Goal: Communication & Community: Share content

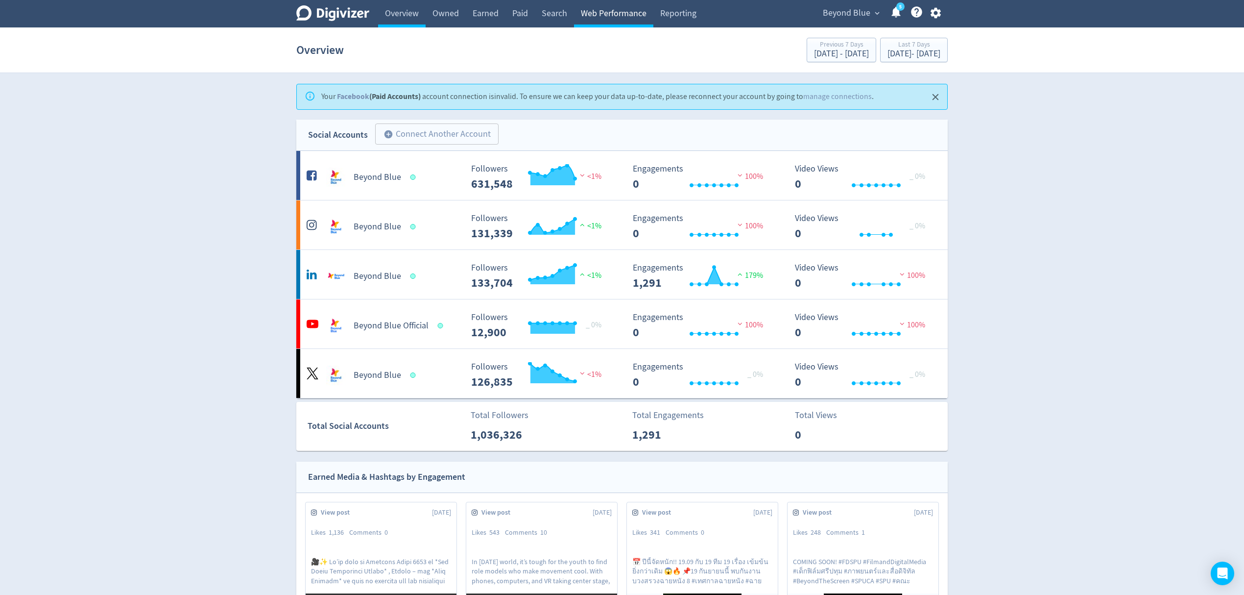
click at [647, 14] on link "Web Performance" at bounding box center [613, 13] width 79 height 27
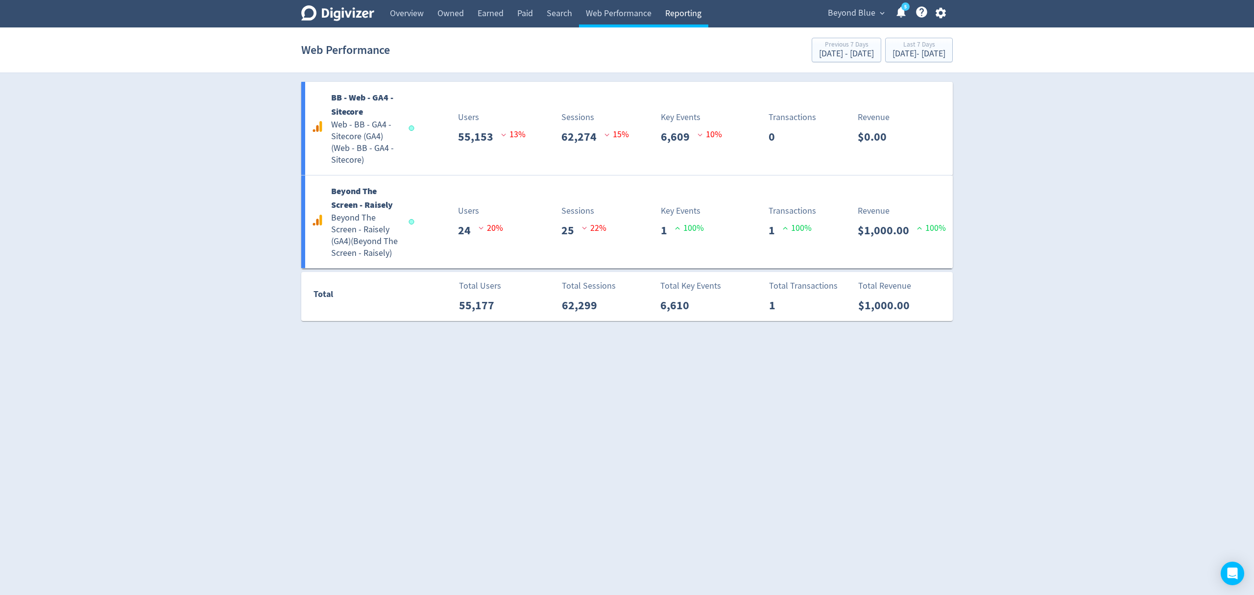
click at [688, 13] on link "Reporting" at bounding box center [683, 13] width 50 height 27
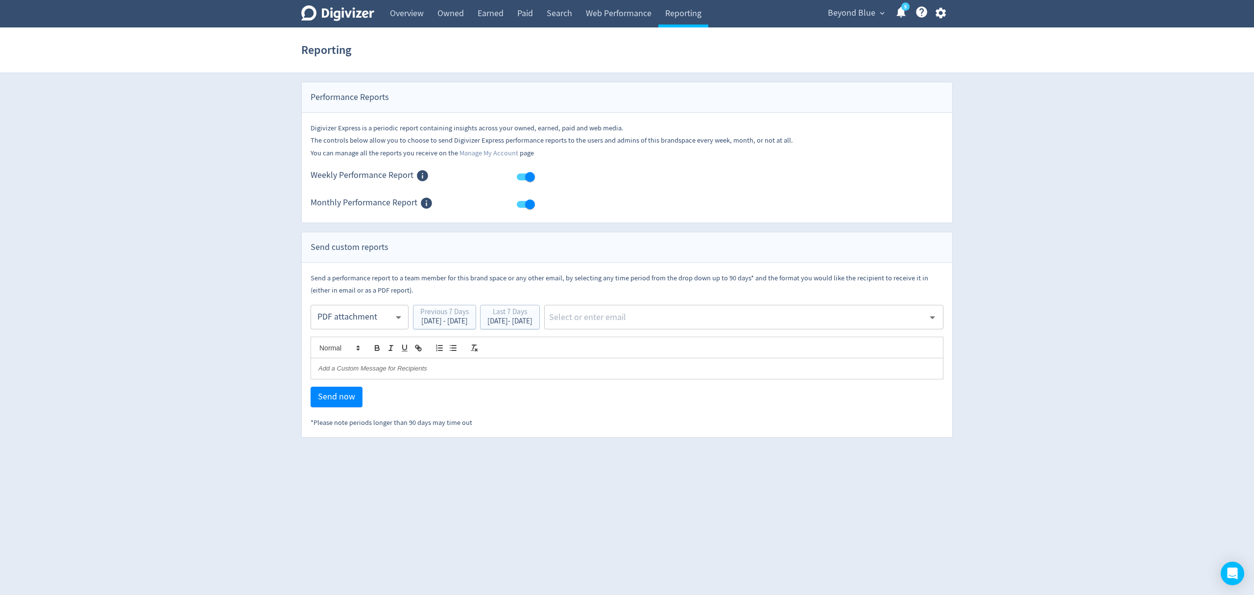
click at [857, 14] on span "Beyond Blue" at bounding box center [852, 13] width 48 height 16
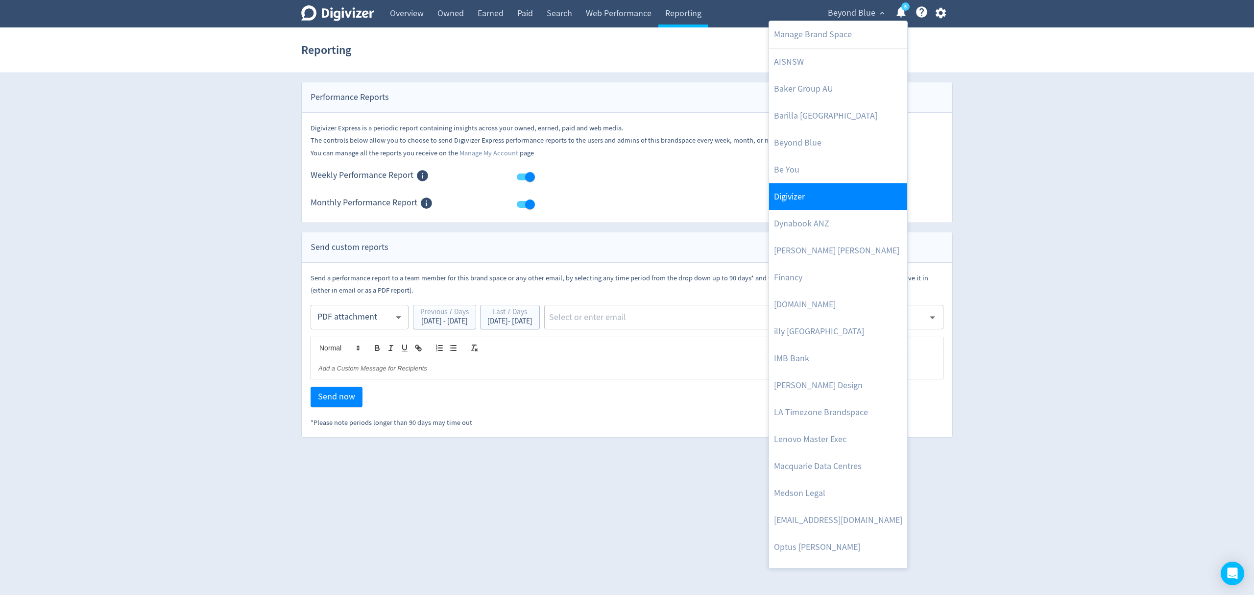
click at [822, 197] on link "Digivizer" at bounding box center [838, 196] width 138 height 27
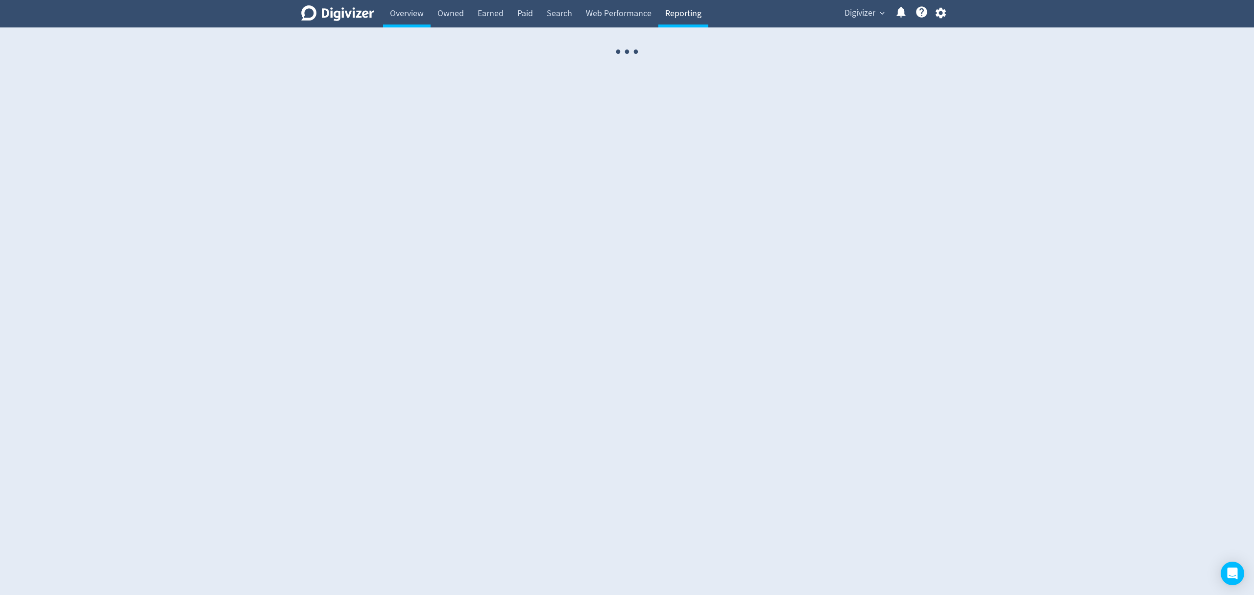
click at [673, 12] on link "Reporting" at bounding box center [683, 13] width 50 height 27
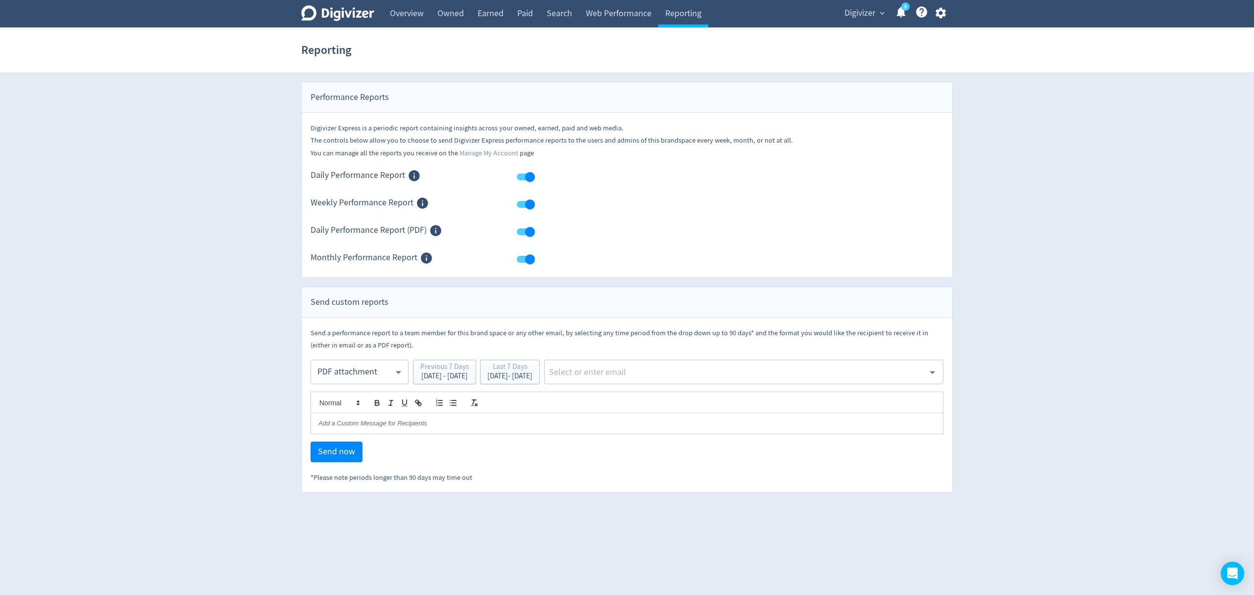
click at [357, 375] on body "Digivizer Logo [PERSON_NAME] Logo Overview Owned Earned Paid Search Web Perform…" at bounding box center [627, 246] width 1254 height 492
click at [366, 396] on div "Email" at bounding box center [359, 397] width 81 height 22
type input "html"
click at [533, 378] on div "[DATE] - [DATE]" at bounding box center [510, 375] width 45 height 7
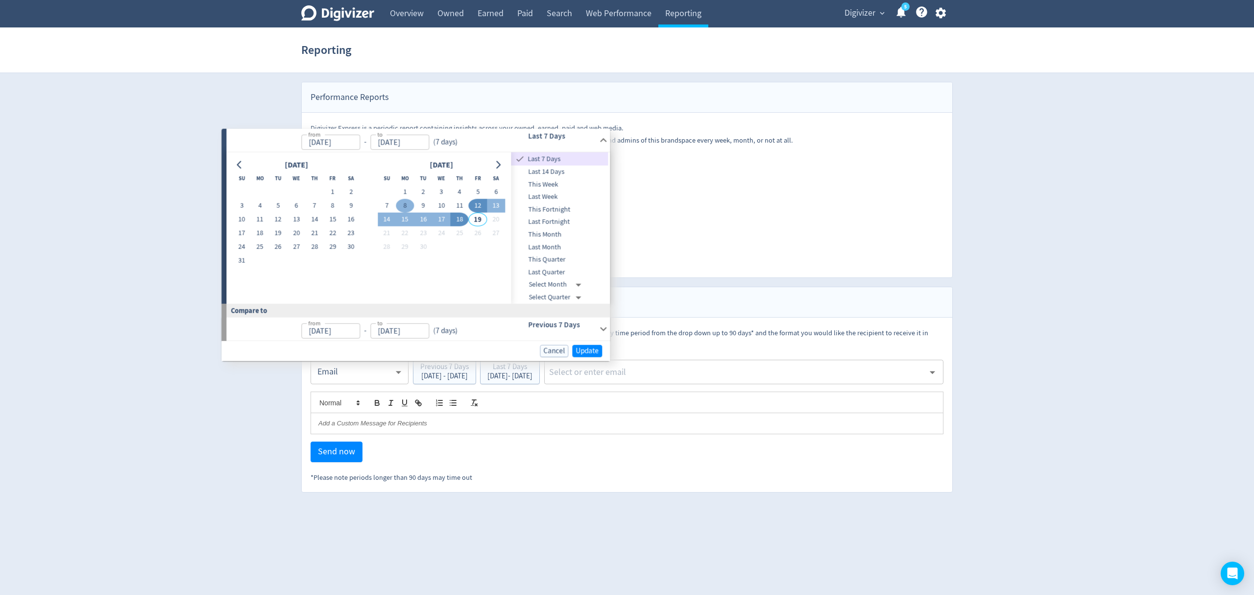
click at [402, 206] on button "8" at bounding box center [405, 206] width 18 height 14
type input "[DATE]"
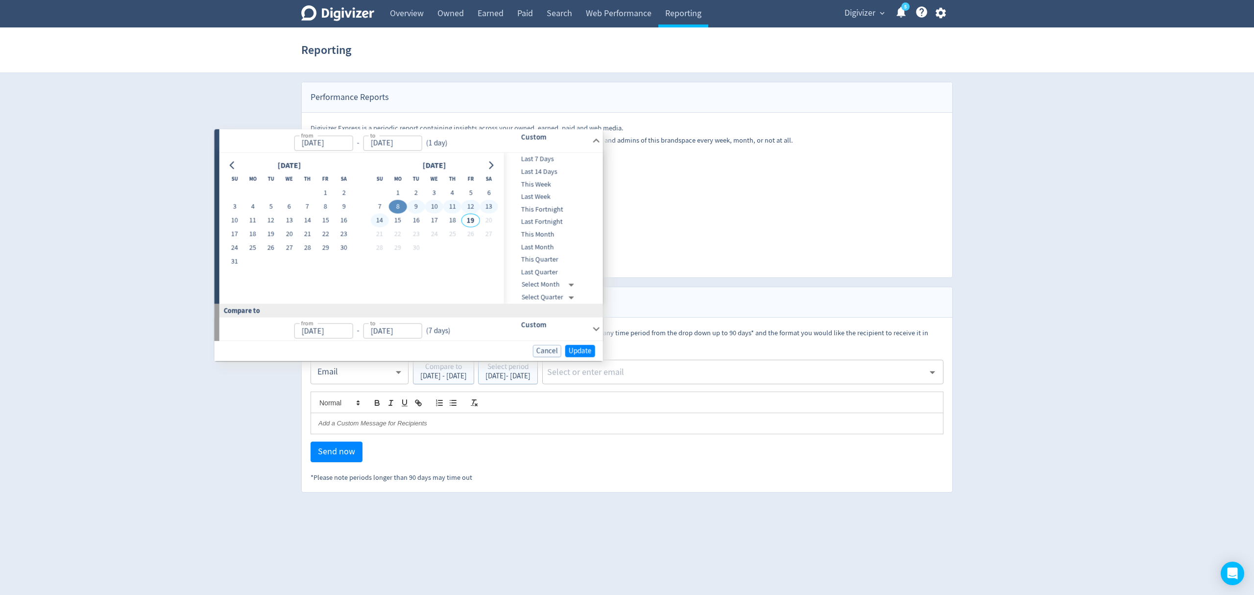
click at [384, 218] on button "14" at bounding box center [379, 220] width 18 height 14
type input "[DATE]"
click at [585, 349] on span "Update" at bounding box center [580, 350] width 23 height 7
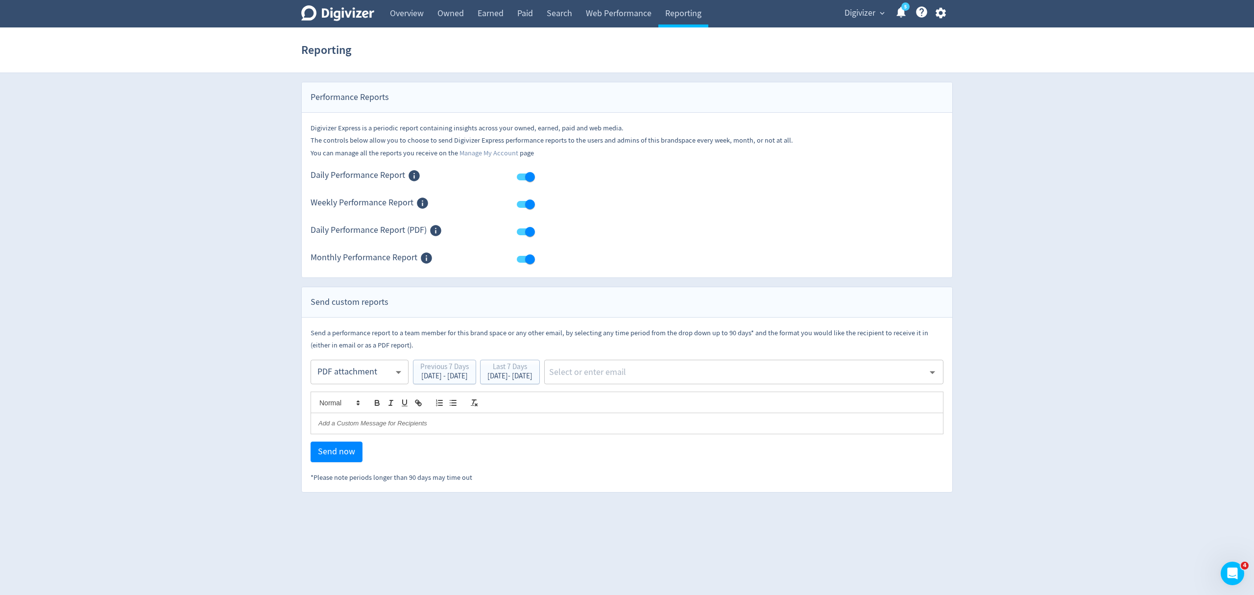
click at [364, 373] on body "Digivizer Logo [PERSON_NAME] Logo Overview Owned Earned Paid Search Web Perform…" at bounding box center [627, 246] width 1254 height 492
click at [355, 398] on div "Email" at bounding box center [359, 397] width 81 height 22
type input "html"
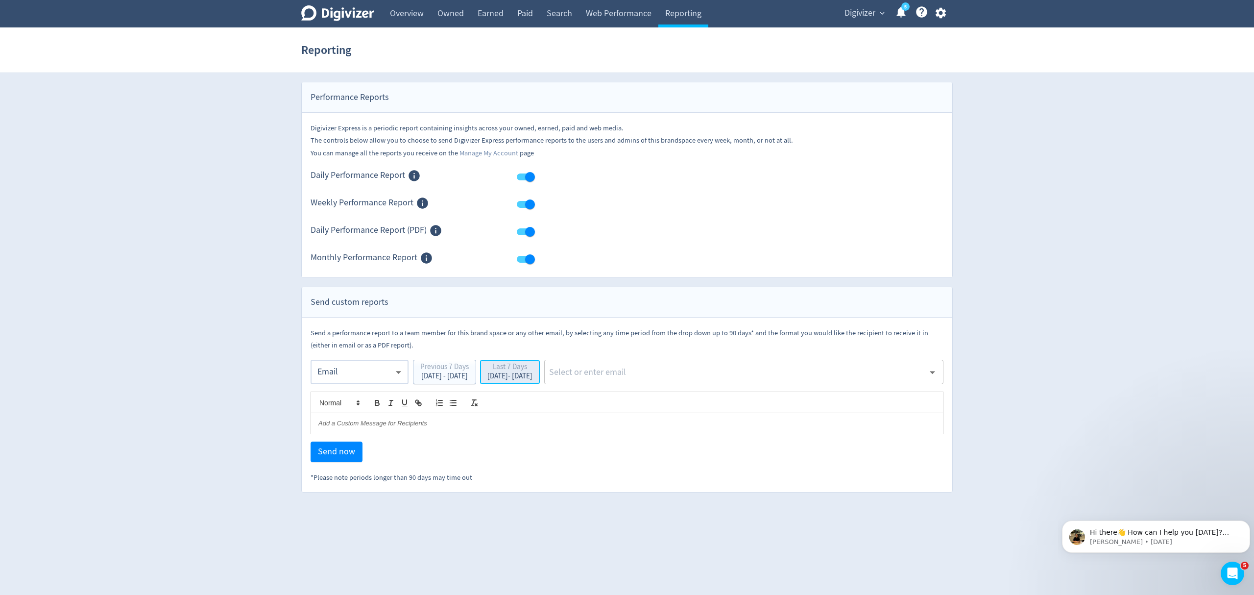
click at [533, 375] on div "[DATE] - [DATE]" at bounding box center [510, 375] width 45 height 7
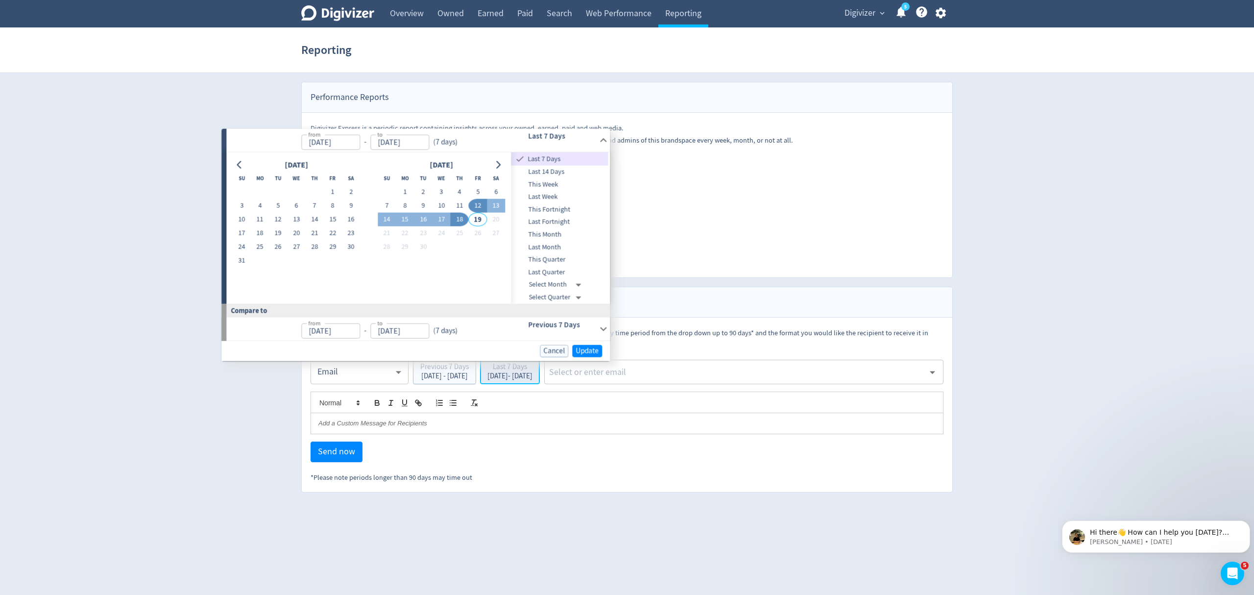
type input "[DATE]"
click at [402, 205] on button "8" at bounding box center [405, 206] width 18 height 14
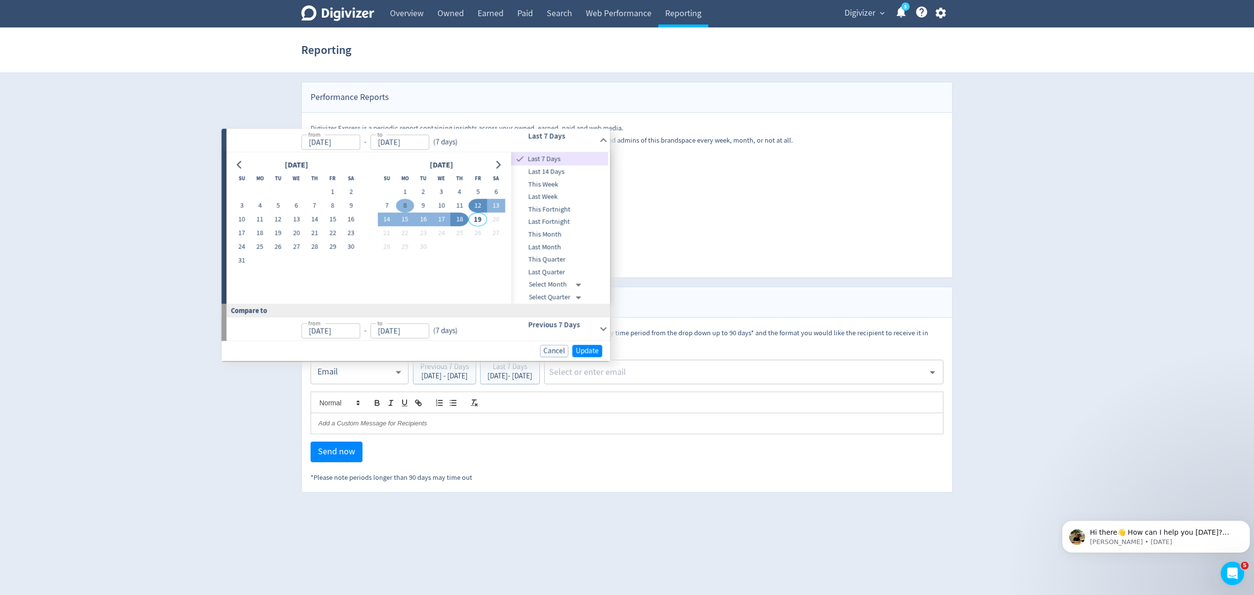
type input "[DATE]"
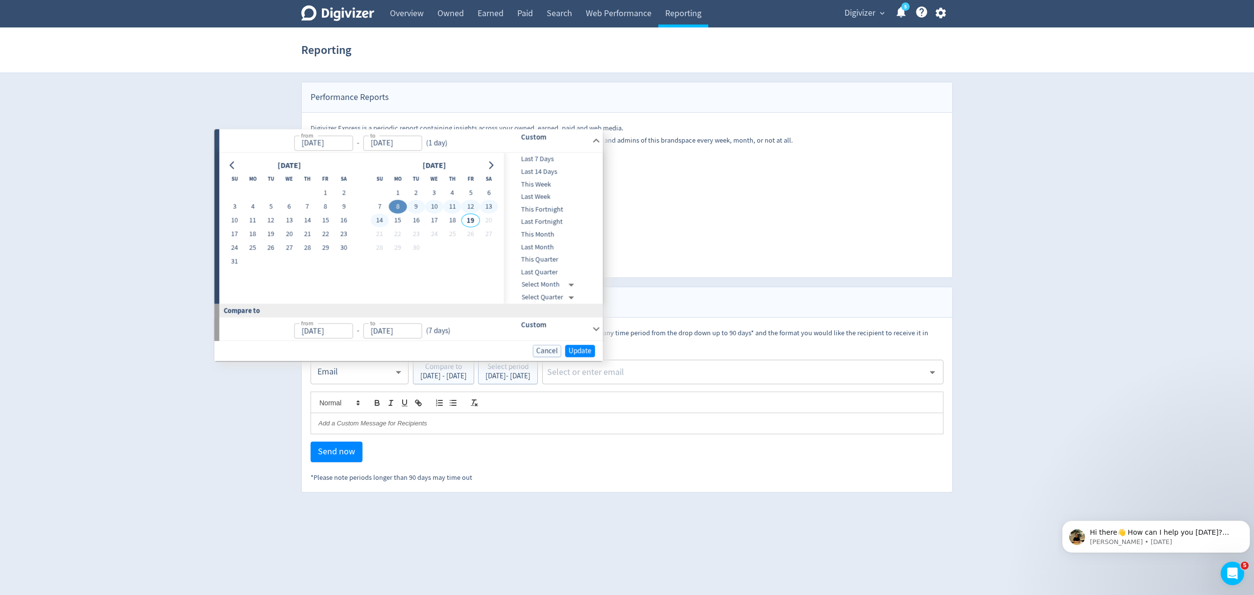
click at [387, 215] on button "14" at bounding box center [379, 220] width 18 height 14
type input "[DATE]"
click at [580, 347] on span "Update" at bounding box center [580, 350] width 23 height 7
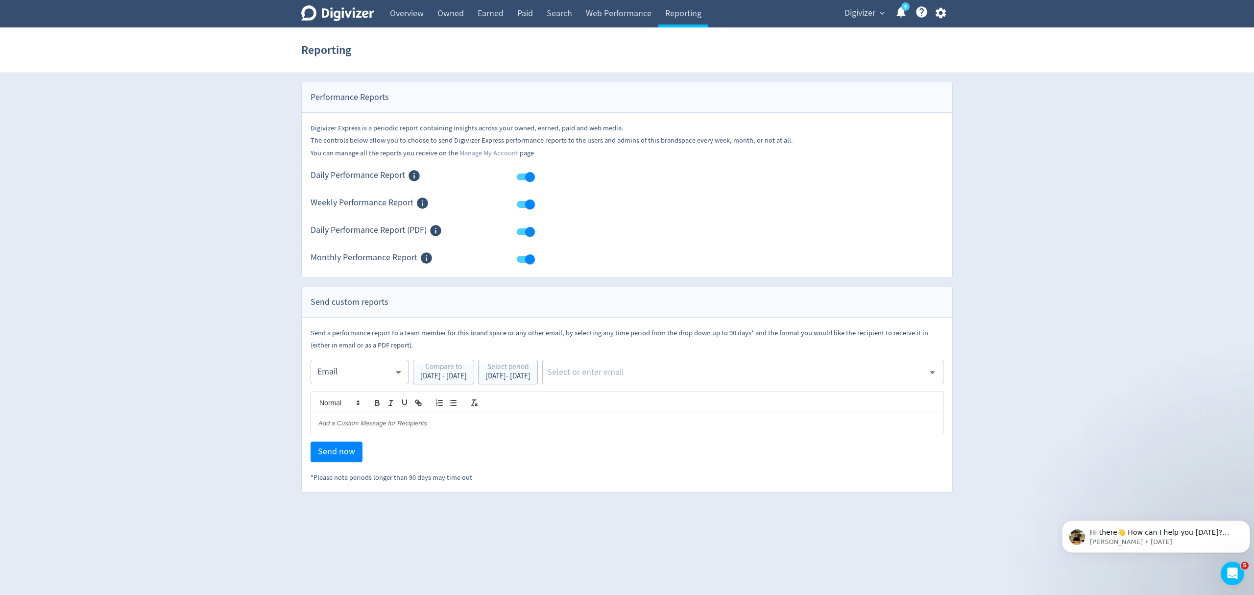
click at [643, 375] on input "text" at bounding box center [735, 372] width 378 height 15
type input "malyn"
click at [653, 401] on li "[EMAIL_ADDRESS][PERSON_NAME][DOMAIN_NAME]" at bounding box center [776, 399] width 336 height 19
click at [326, 452] on span "Send now" at bounding box center [336, 451] width 37 height 9
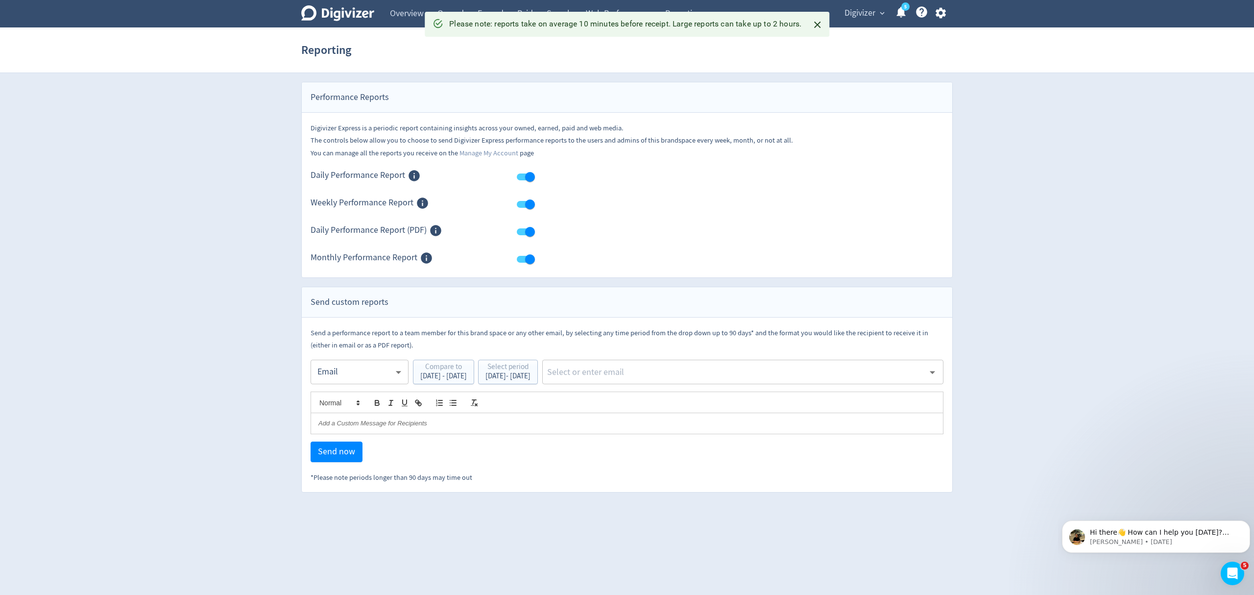
click at [352, 377] on body "Digivizer Logo Mark Digivizer Logo Overview Owned Earned Paid Search Web Perfor…" at bounding box center [627, 246] width 1254 height 492
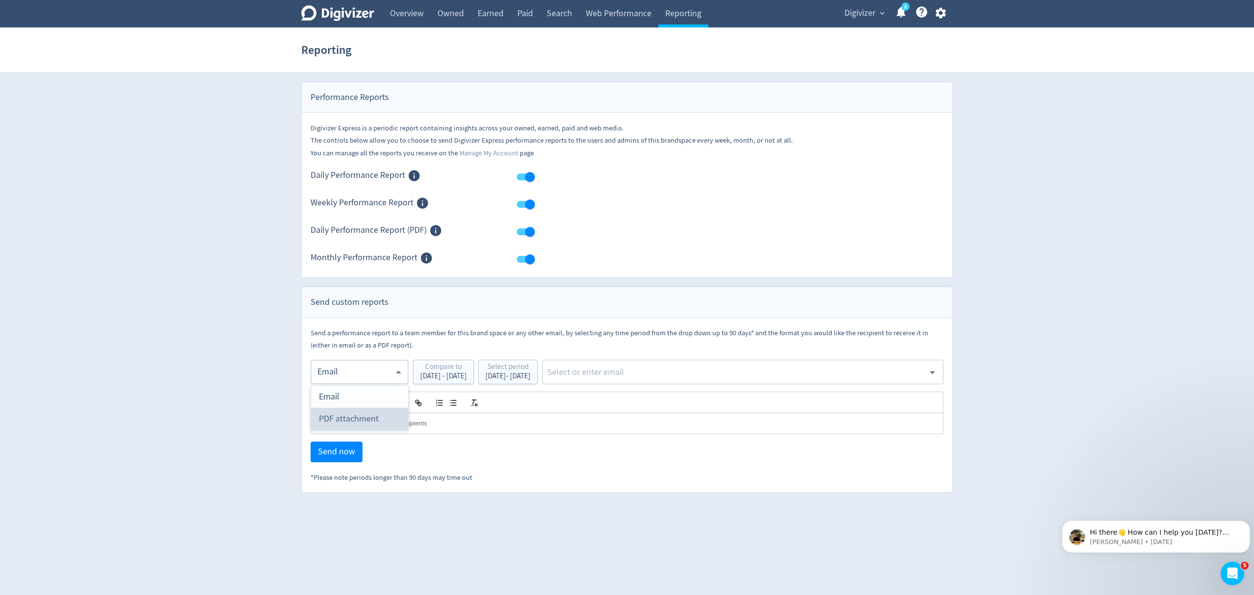
click at [353, 416] on div "PDF attachment" at bounding box center [359, 419] width 81 height 22
type input "pdf"
click at [639, 373] on input "text" at bounding box center [735, 372] width 378 height 15
type input "malyn"
click at [647, 402] on li "[EMAIL_ADDRESS][PERSON_NAME][DOMAIN_NAME]" at bounding box center [776, 399] width 336 height 19
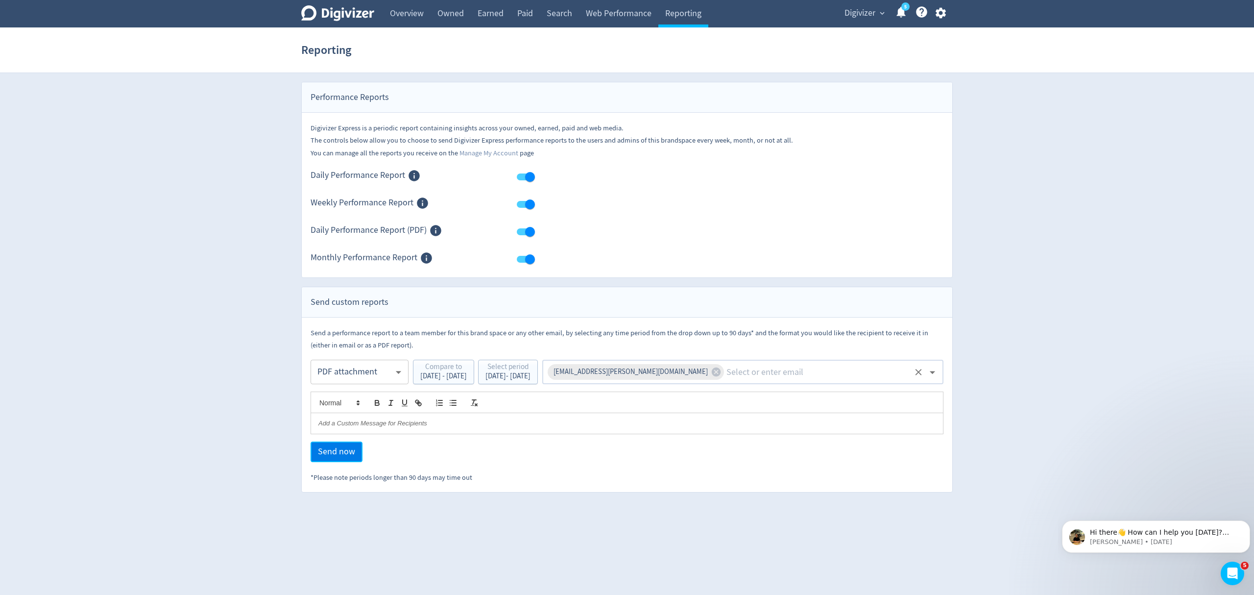
click at [335, 449] on span "Send now" at bounding box center [336, 451] width 37 height 9
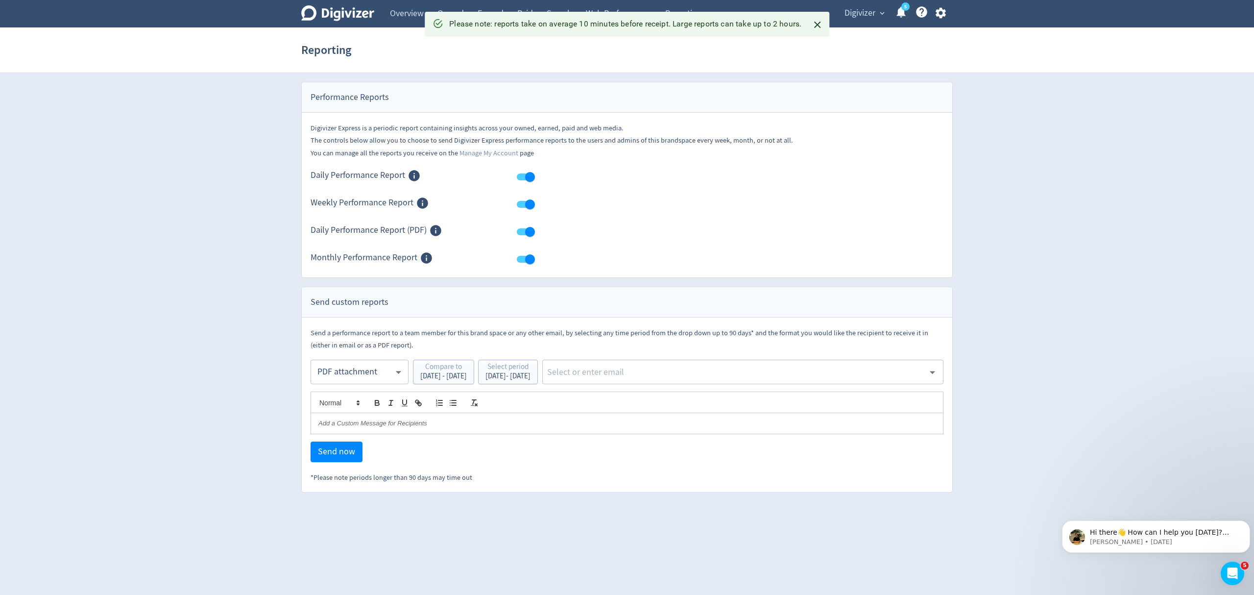
click at [352, 373] on body "Digivizer Logo Mark Digivizer Logo Overview Owned Earned Paid Search Web Perfor…" at bounding box center [627, 246] width 1254 height 492
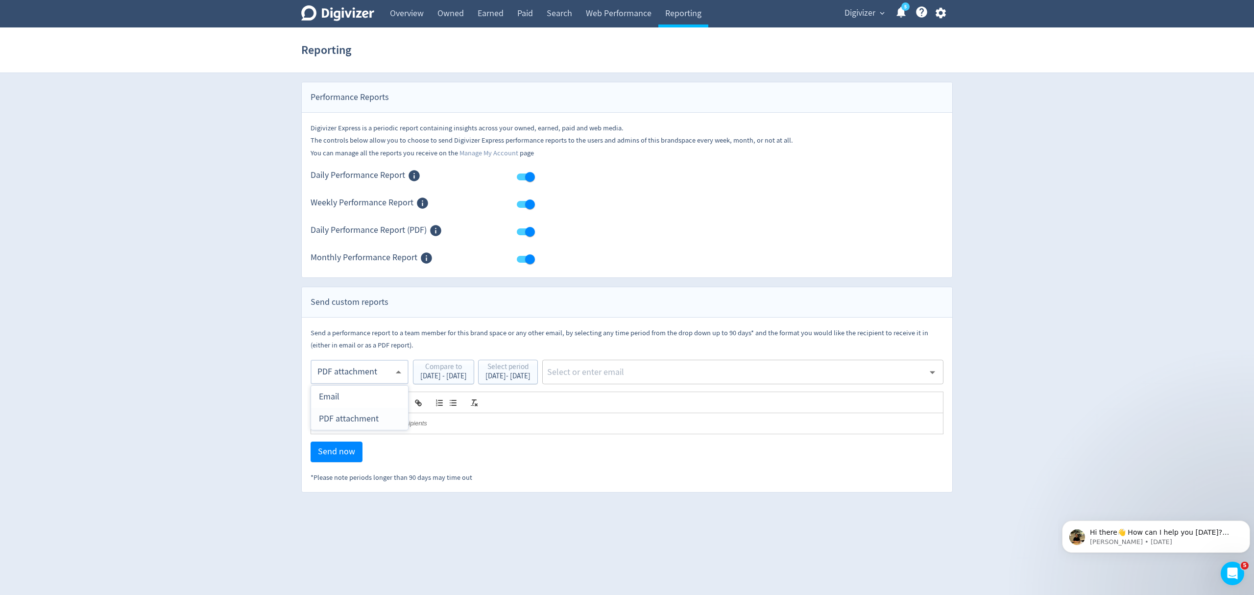
click at [347, 424] on div "PDF attachment" at bounding box center [359, 419] width 81 height 22
click at [631, 375] on input "text" at bounding box center [735, 372] width 378 height 15
type input "malyn"
click at [645, 400] on li "[EMAIL_ADDRESS][PERSON_NAME][DOMAIN_NAME]" at bounding box center [776, 399] width 336 height 19
click at [334, 462] on button "Send now" at bounding box center [337, 451] width 52 height 21
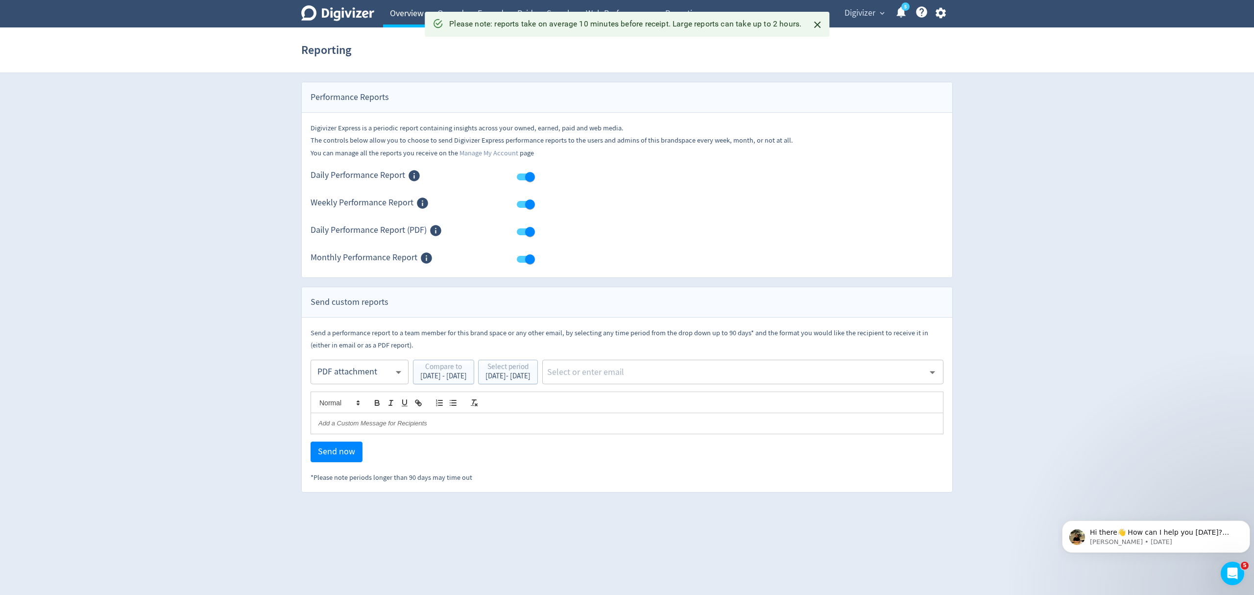
drag, startPoint x: 398, startPoint y: 12, endPoint x: 408, endPoint y: 7, distance: 10.8
click at [398, 12] on link "Overview" at bounding box center [407, 13] width 48 height 27
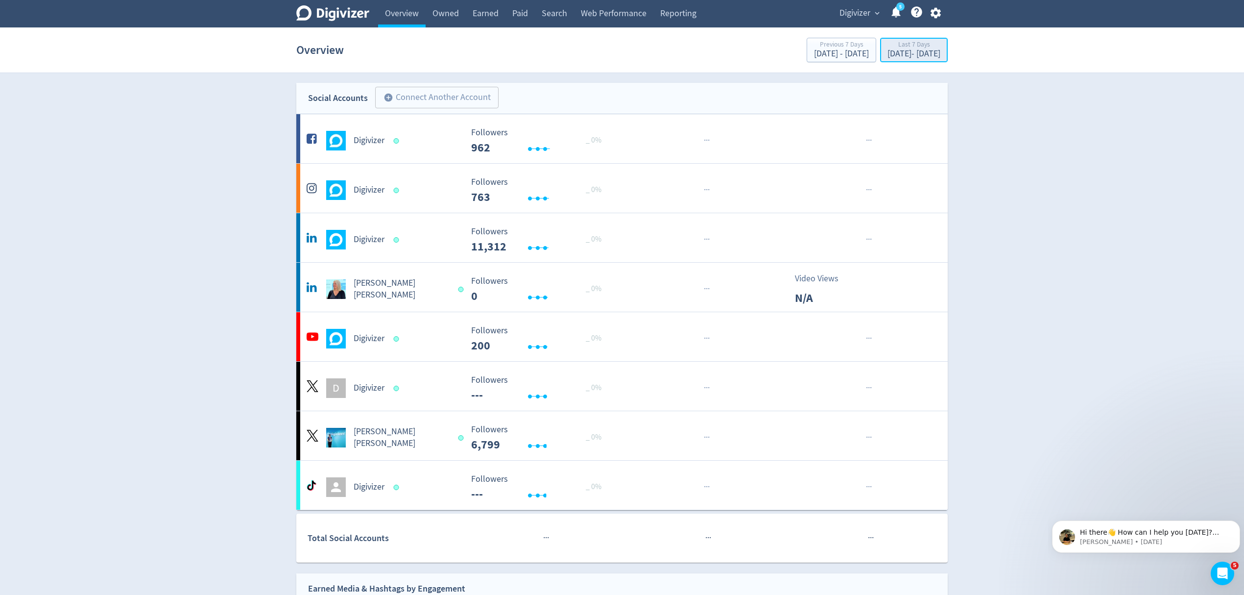
click at [888, 53] on div "[DATE] - [DATE]" at bounding box center [914, 53] width 53 height 9
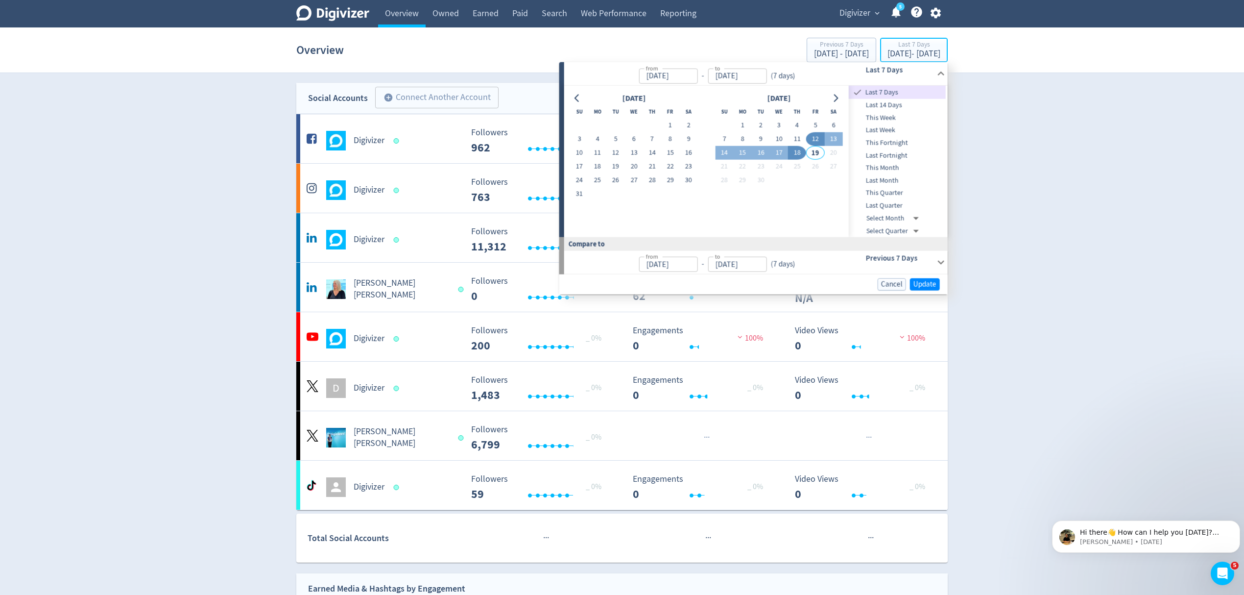
type input "[DATE]"
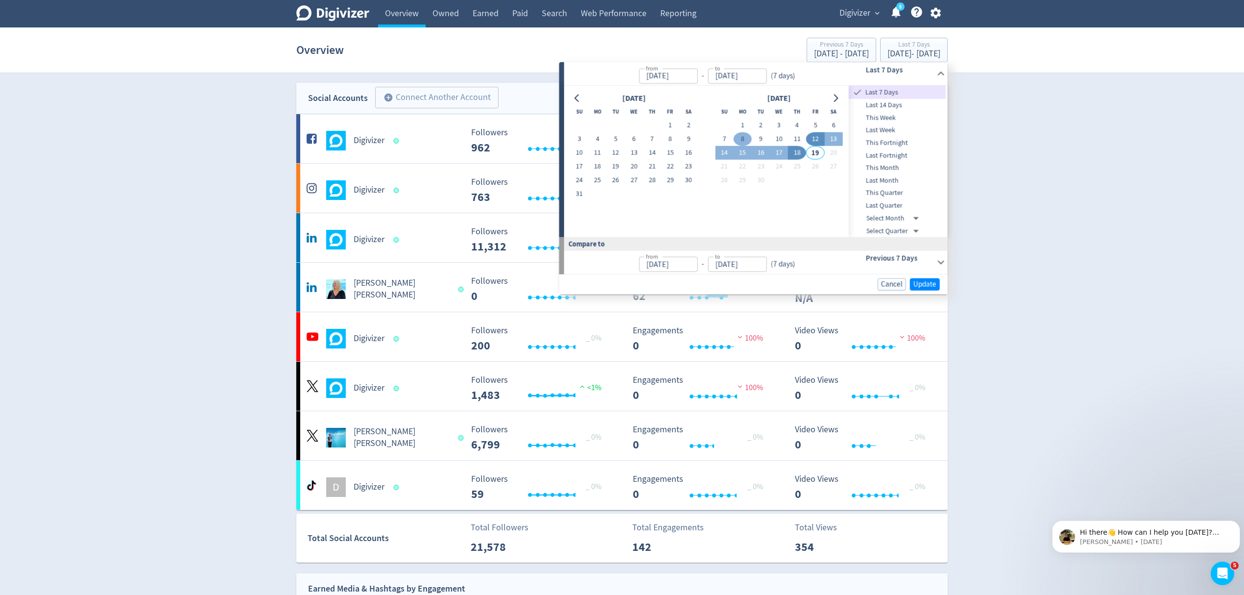
click at [741, 138] on button "8" at bounding box center [743, 139] width 18 height 14
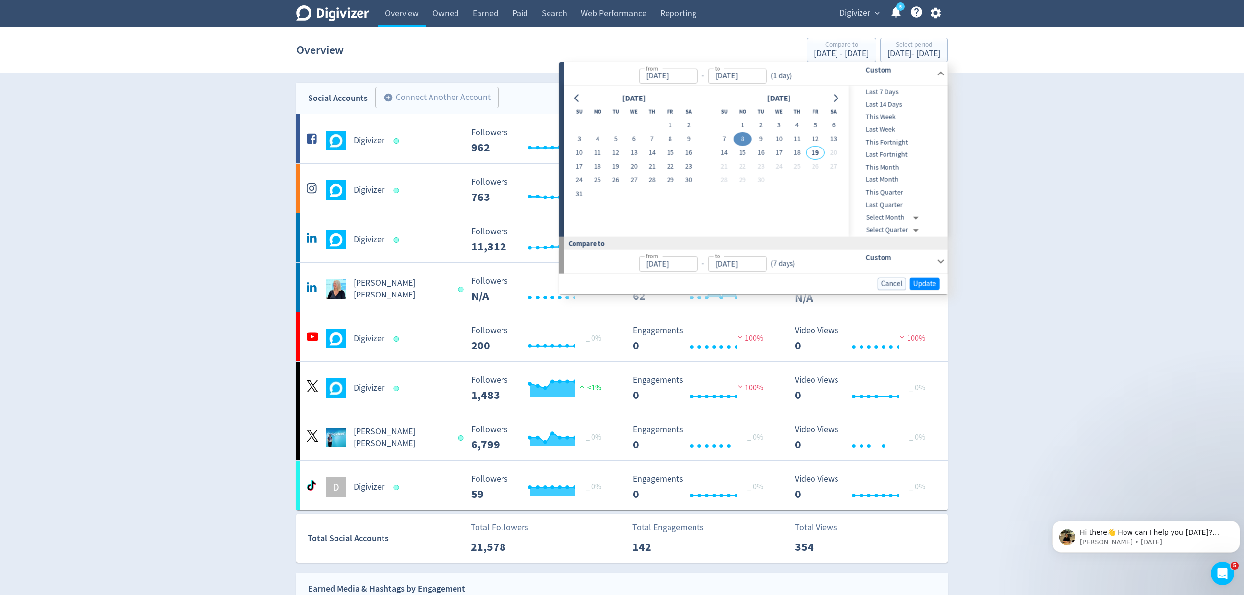
type input "[DATE]"
click at [722, 151] on button "14" at bounding box center [724, 153] width 18 height 14
type input "[DATE]"
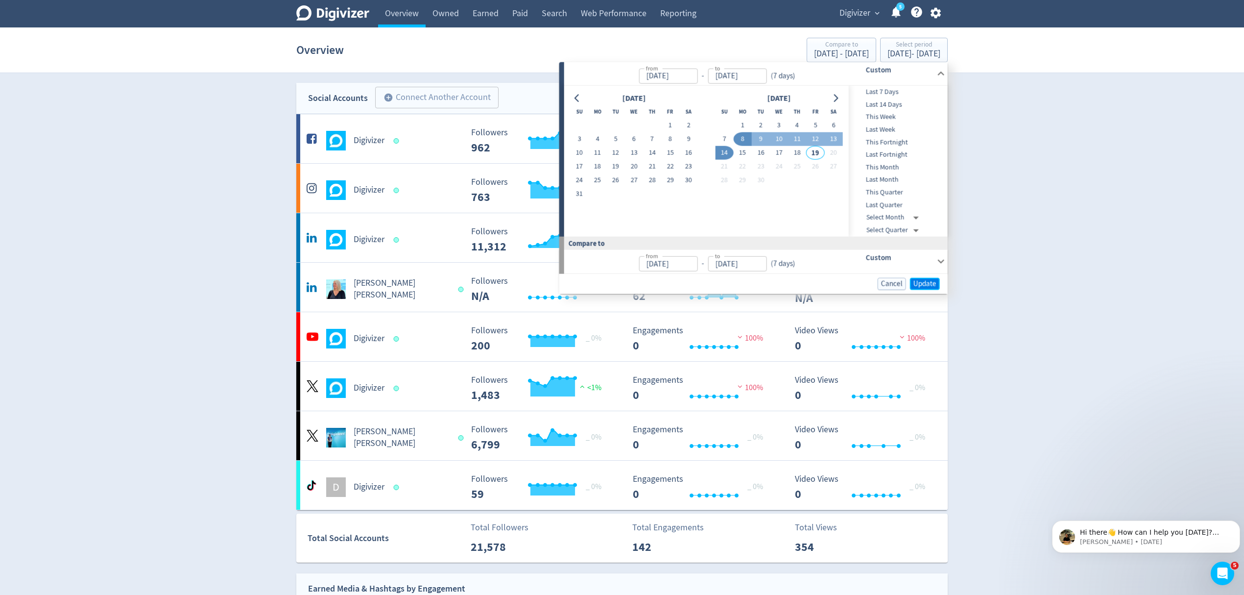
click at [927, 281] on span "Update" at bounding box center [925, 283] width 23 height 7
